Goal: Navigation & Orientation: Go to known website

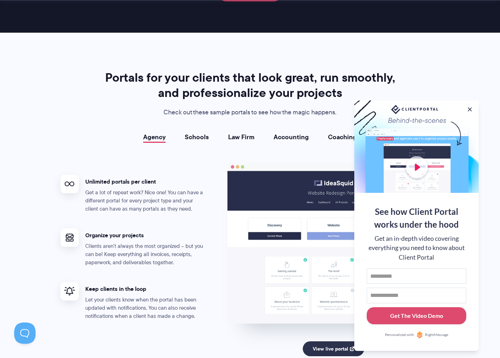
scroll to position [1230, 0]
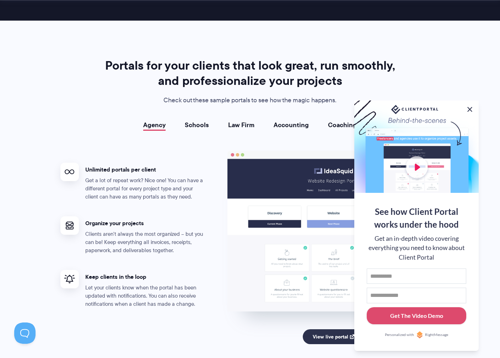
click at [471, 106] on button at bounding box center [470, 109] width 9 height 9
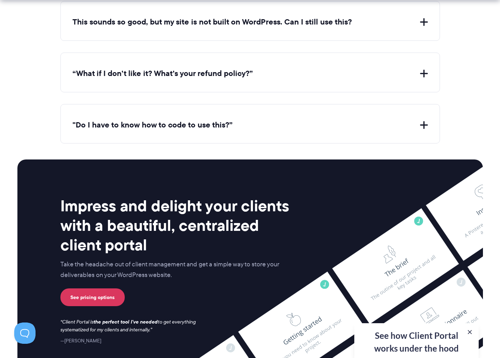
scroll to position [2905, 0]
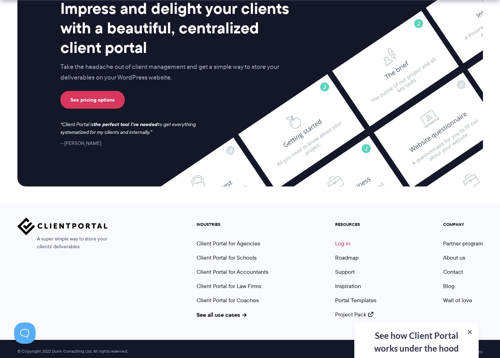
click at [342, 240] on link "Log in" at bounding box center [342, 244] width 15 height 8
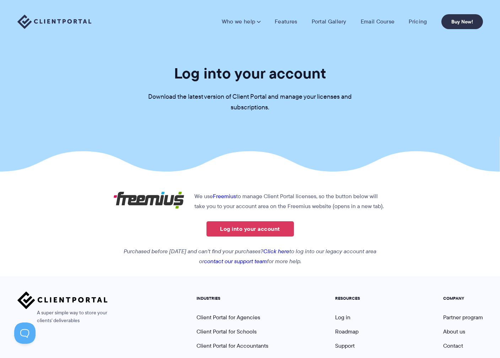
scroll to position [79, 0]
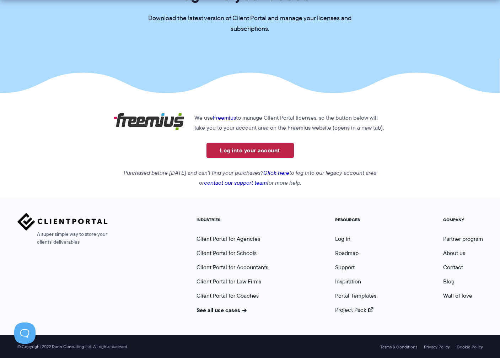
click at [228, 146] on link "Log into your account" at bounding box center [250, 150] width 87 height 15
